Goal: Download file/media

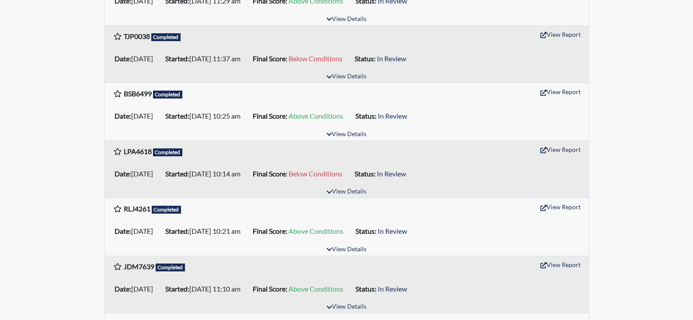
scroll to position [394, 0]
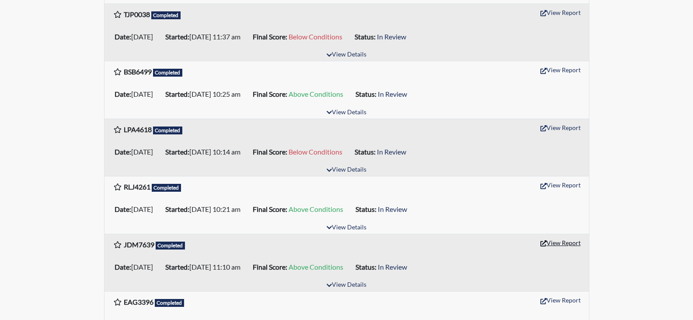
click at [566, 241] on button "View Report" at bounding box center [561, 243] width 48 height 14
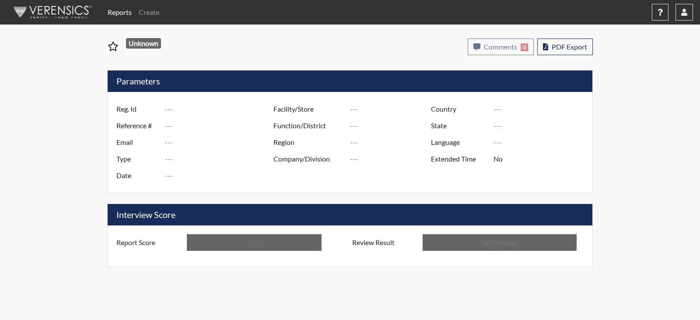
type input "JDM7639"
type input "51196"
type input "---"
type input "Corrections Pre-Employment"
type input "Sep 10, 2025"
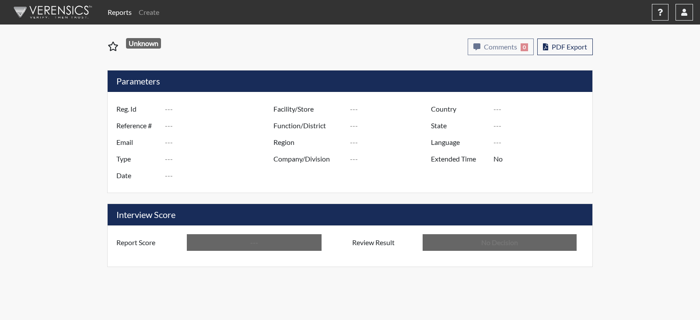
type input "[PERSON_NAME]"
type input "[GEOGRAPHIC_DATA]"
type input "[US_STATE]"
type input "English"
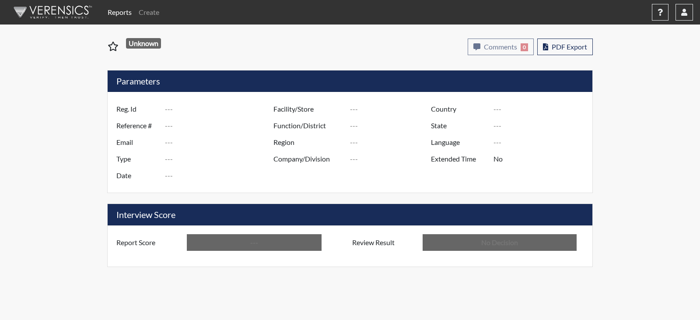
type input "Above Conditions"
type input "In Review"
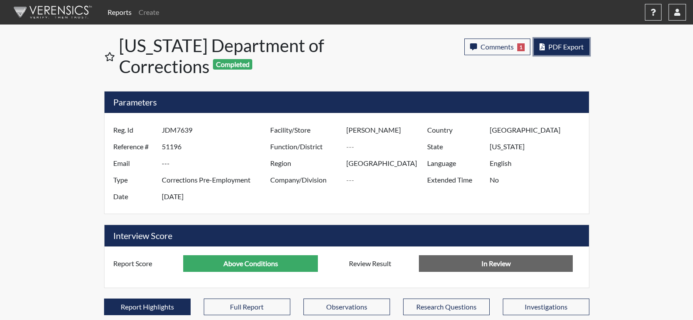
click at [548, 47] on span "PDF Export" at bounding box center [565, 46] width 35 height 8
